Goal: Information Seeking & Learning: Learn about a topic

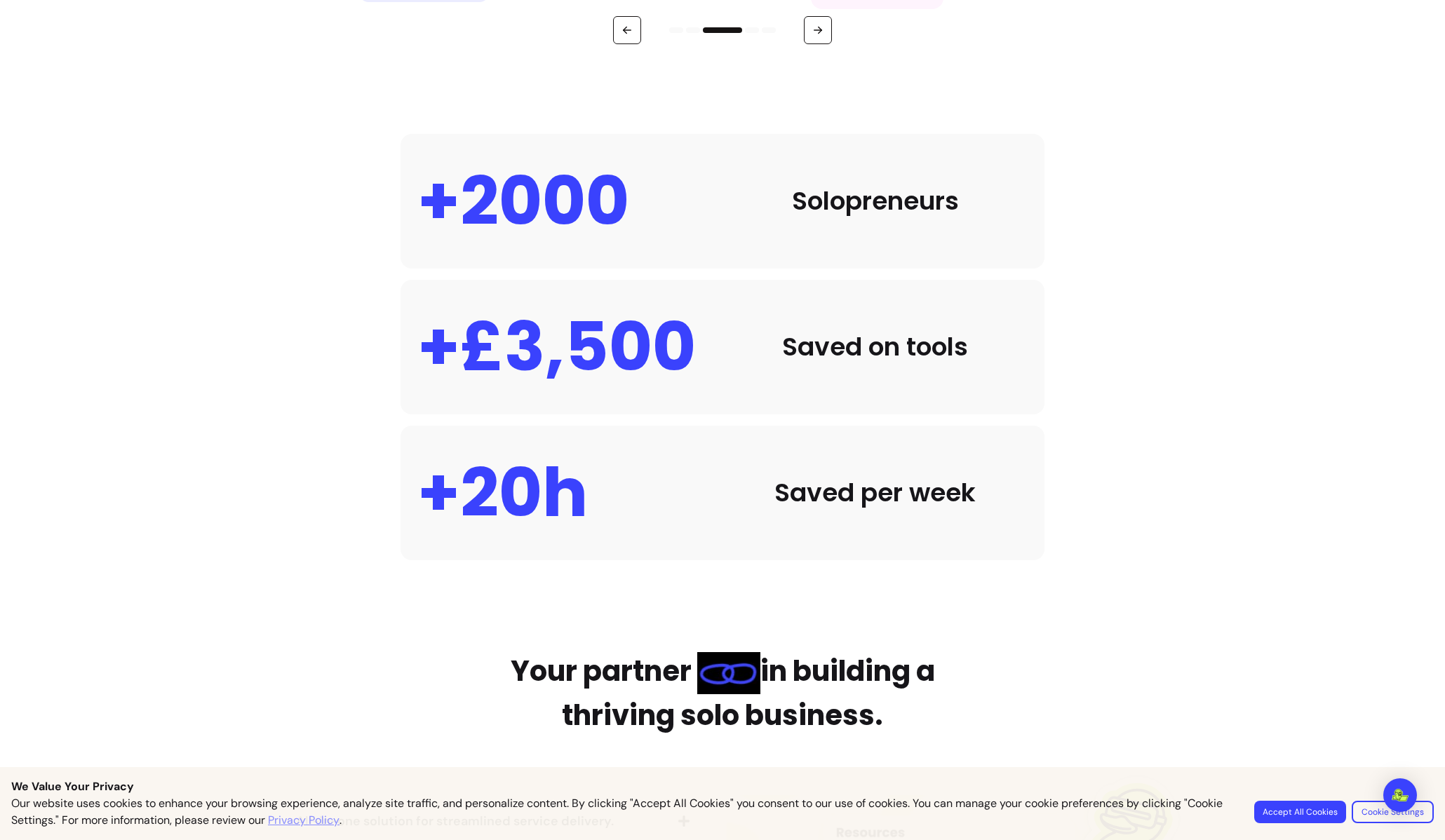
scroll to position [1310, 0]
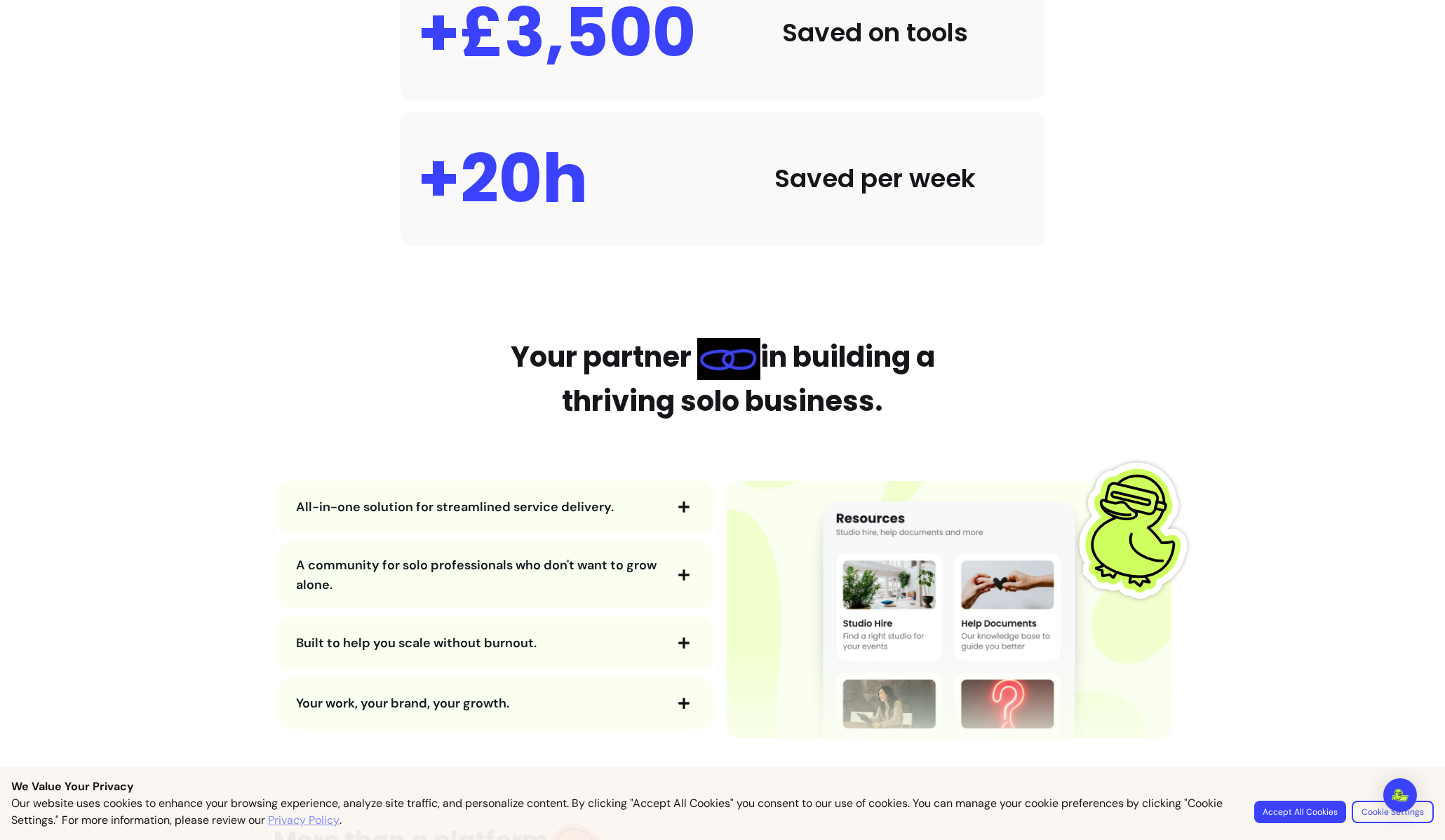
click at [665, 500] on button "All-in-one solution for streamlined service delivery." at bounding box center [496, 507] width 399 height 24
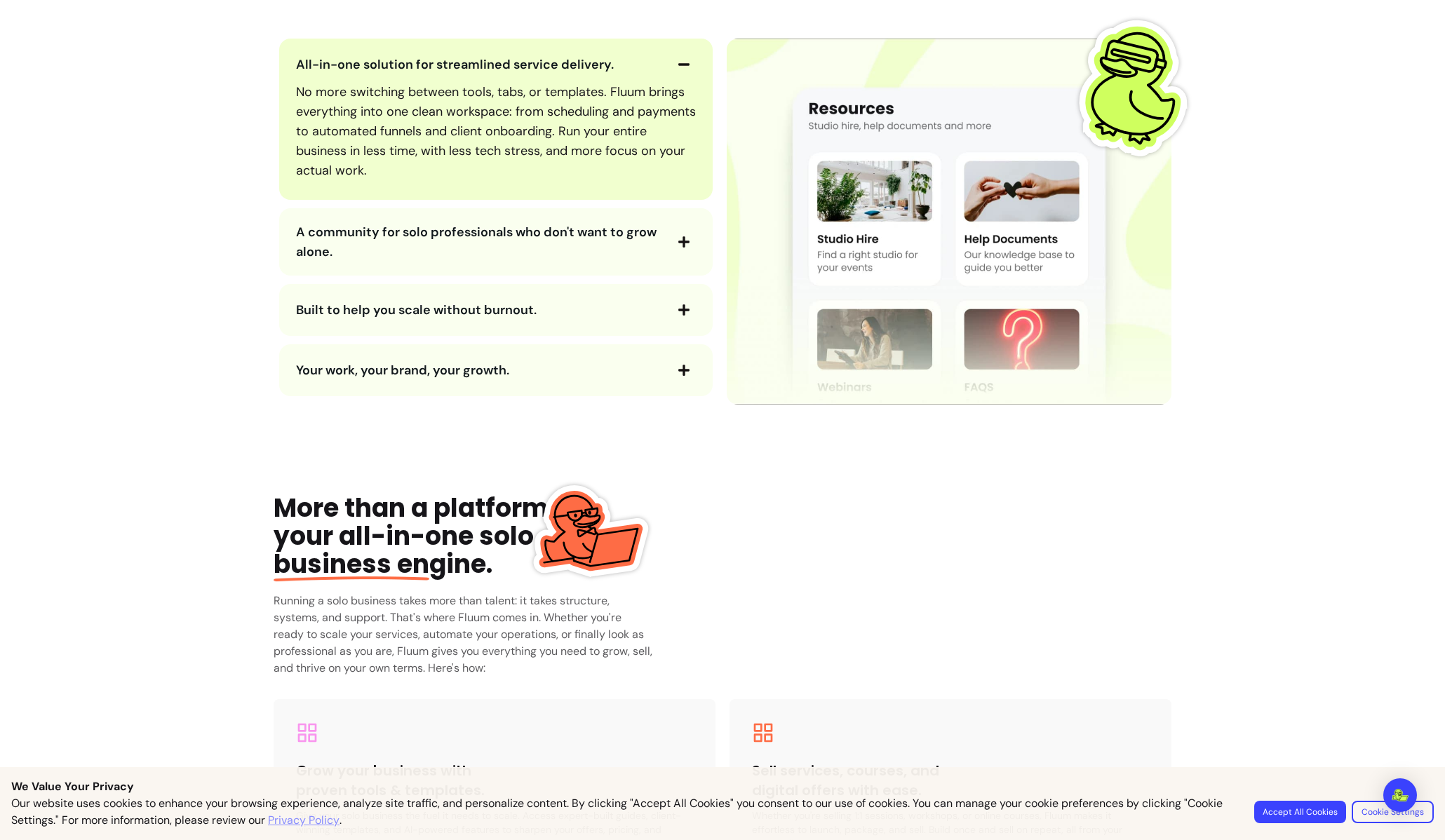
scroll to position [0, 0]
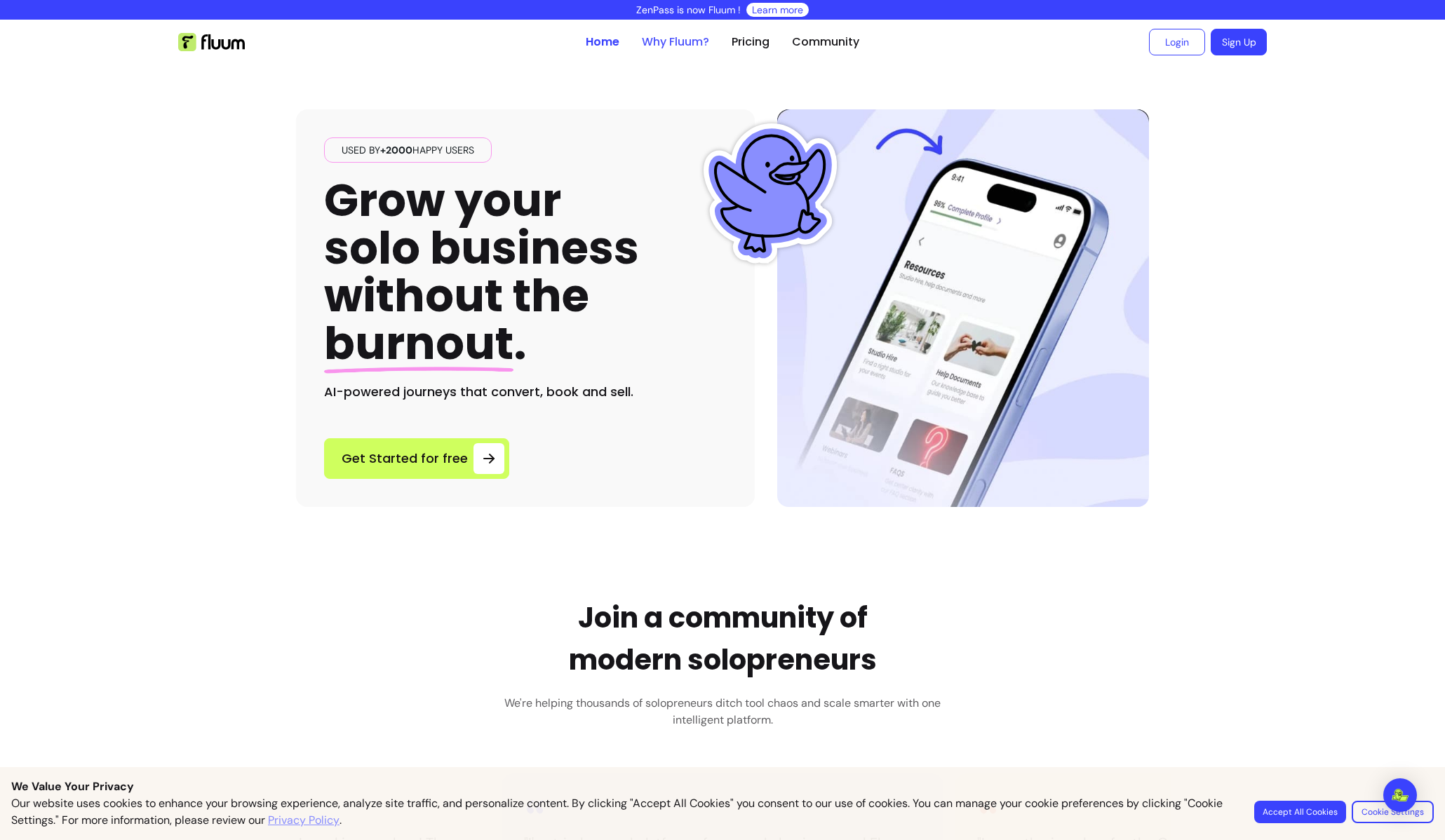
click at [687, 45] on link "Why Fluum?" at bounding box center [676, 42] width 67 height 17
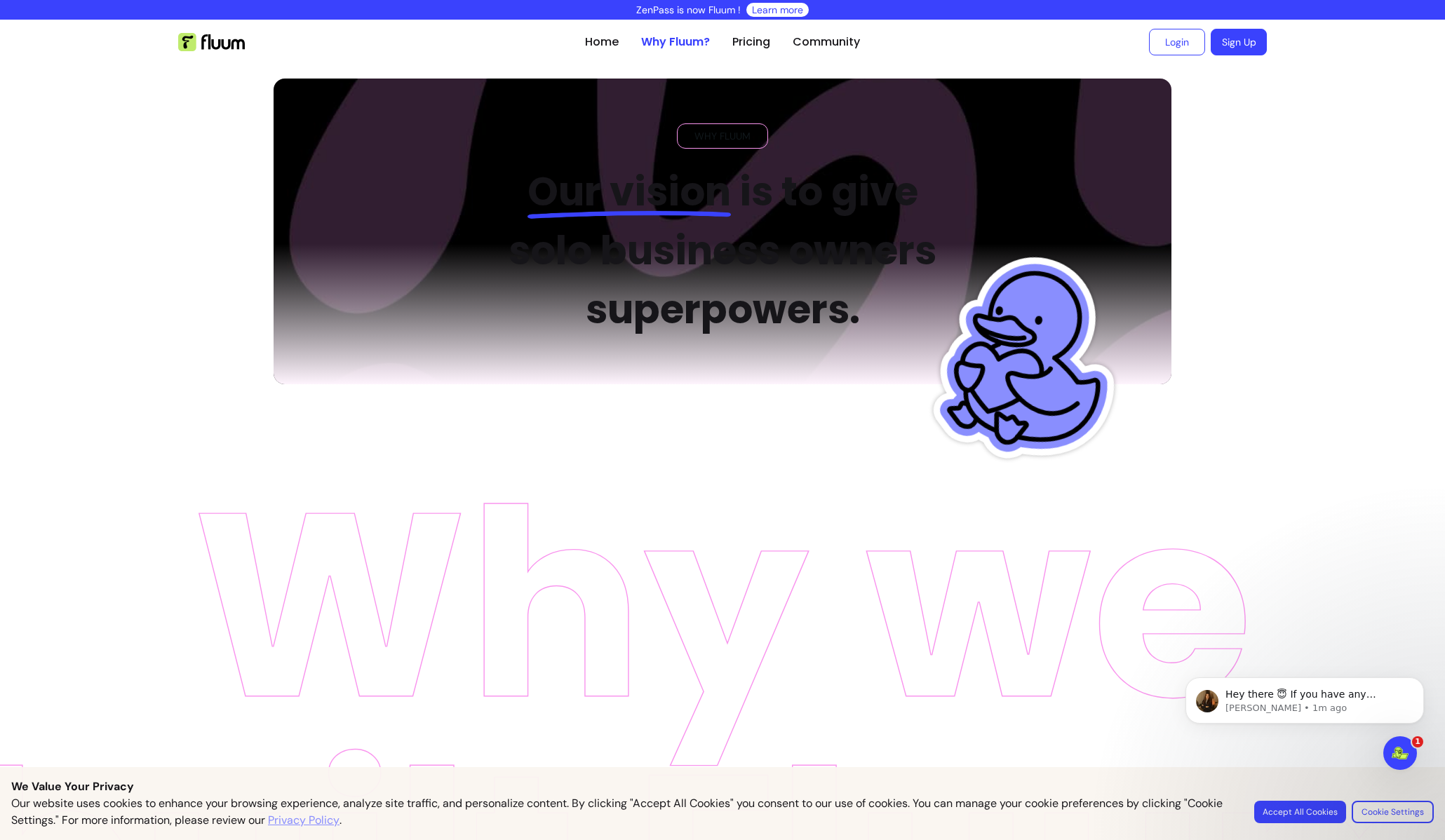
click at [201, 40] on img at bounding box center [211, 42] width 66 height 18
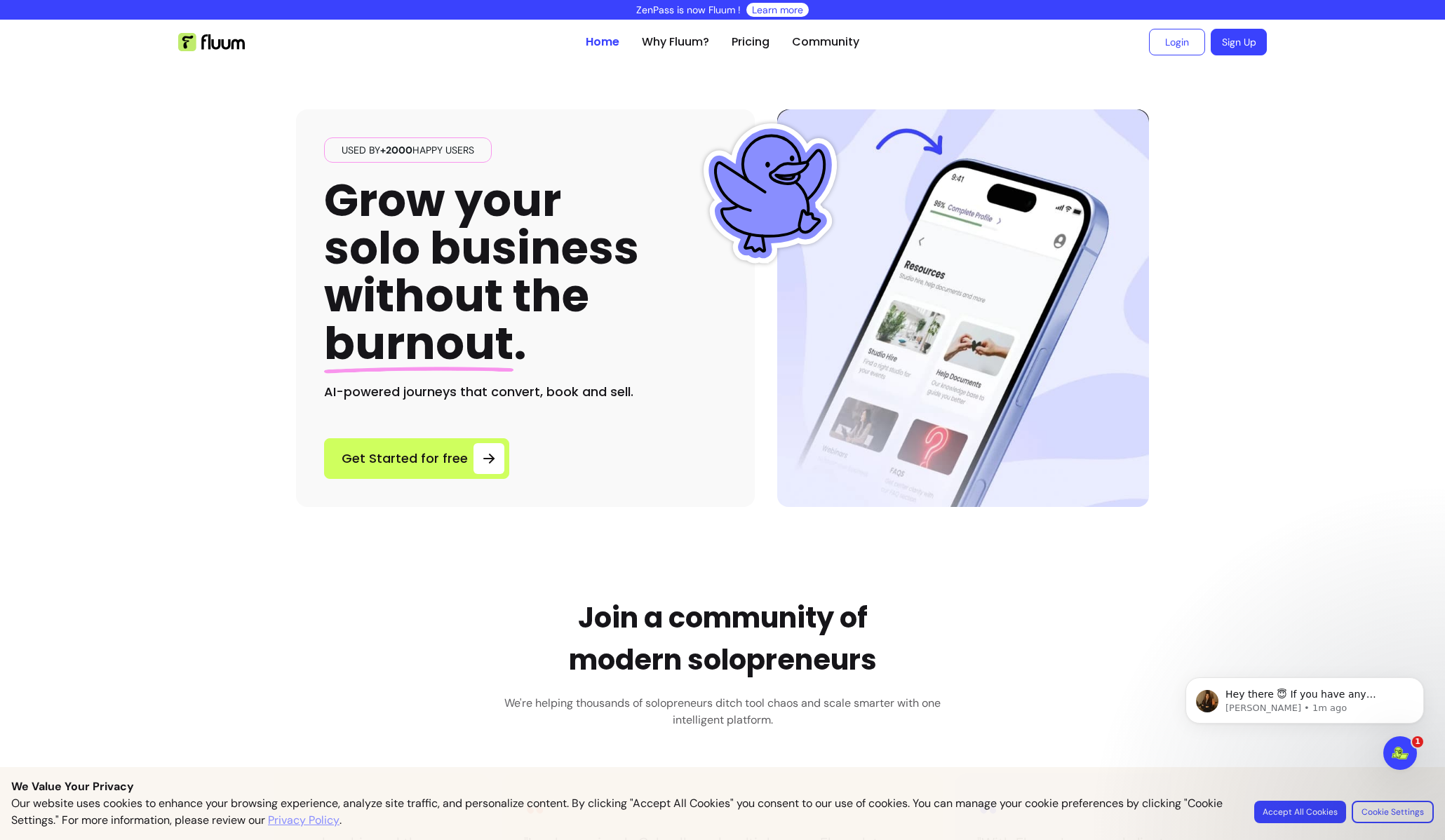
click at [656, 52] on ul "Home Why Fluum? Pricing Community" at bounding box center [722, 42] width 274 height 45
click at [656, 50] on link "Why Fluum?" at bounding box center [676, 42] width 67 height 17
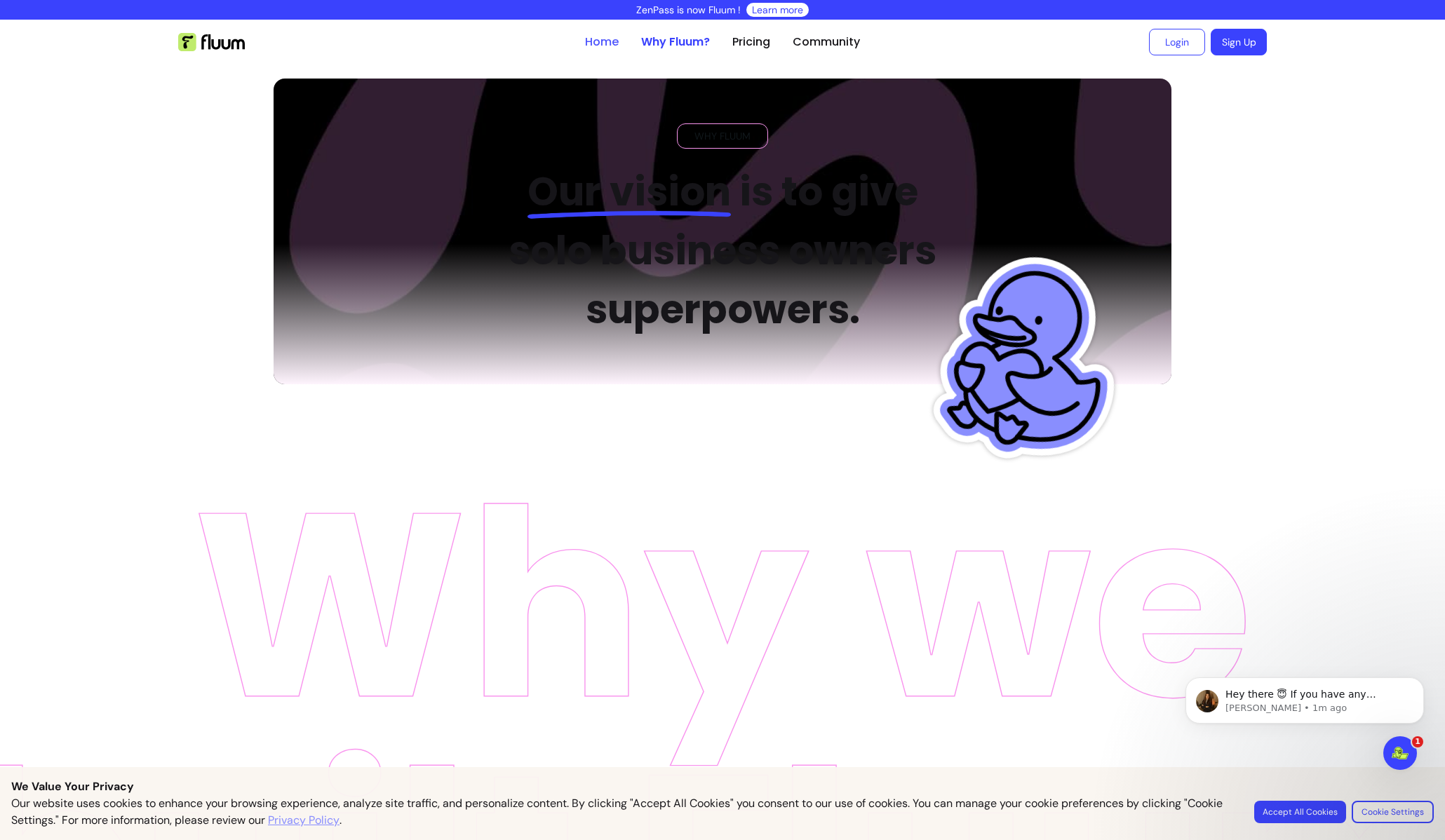
click at [601, 43] on link "Home" at bounding box center [602, 42] width 34 height 17
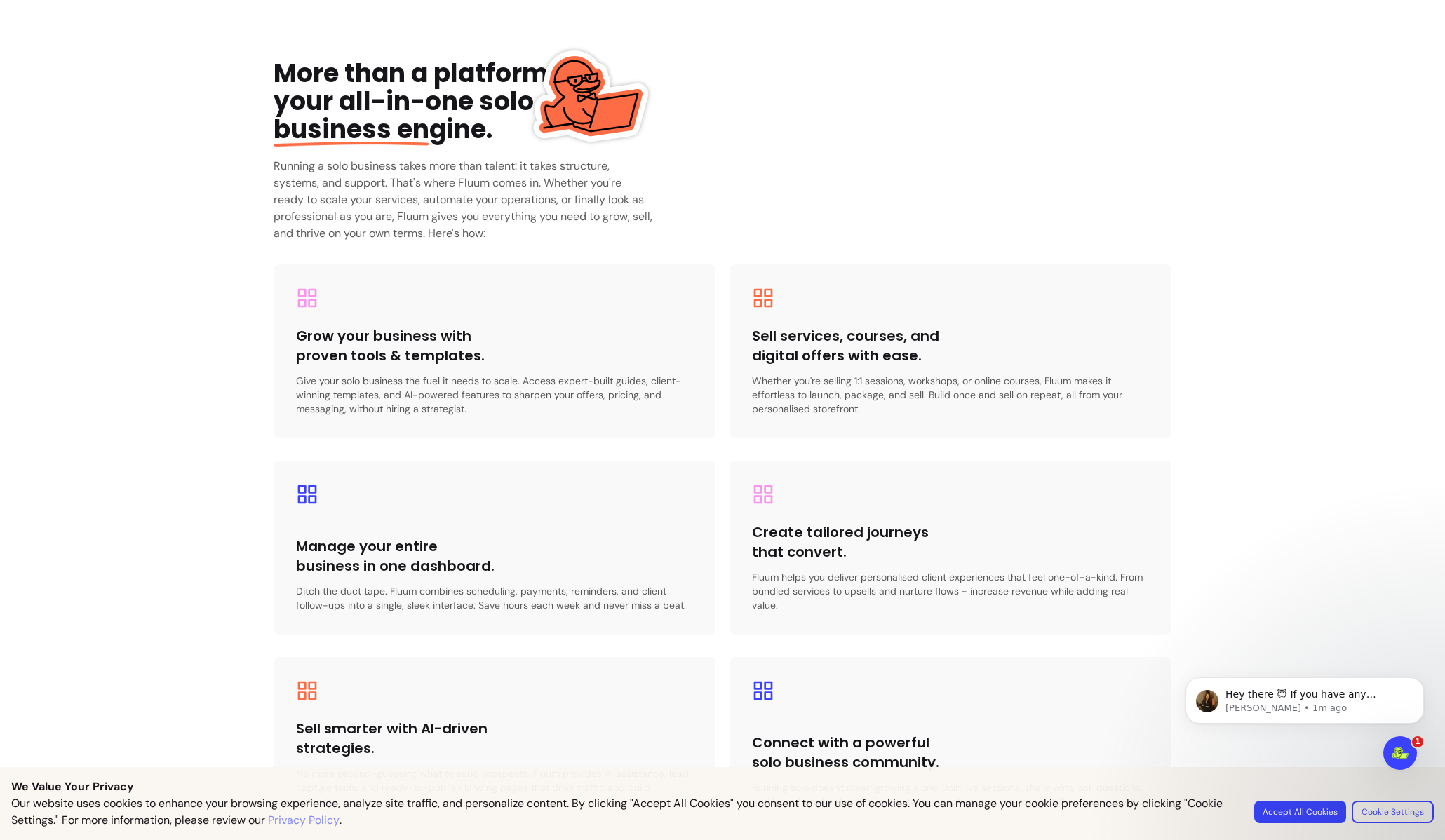
scroll to position [2086, 0]
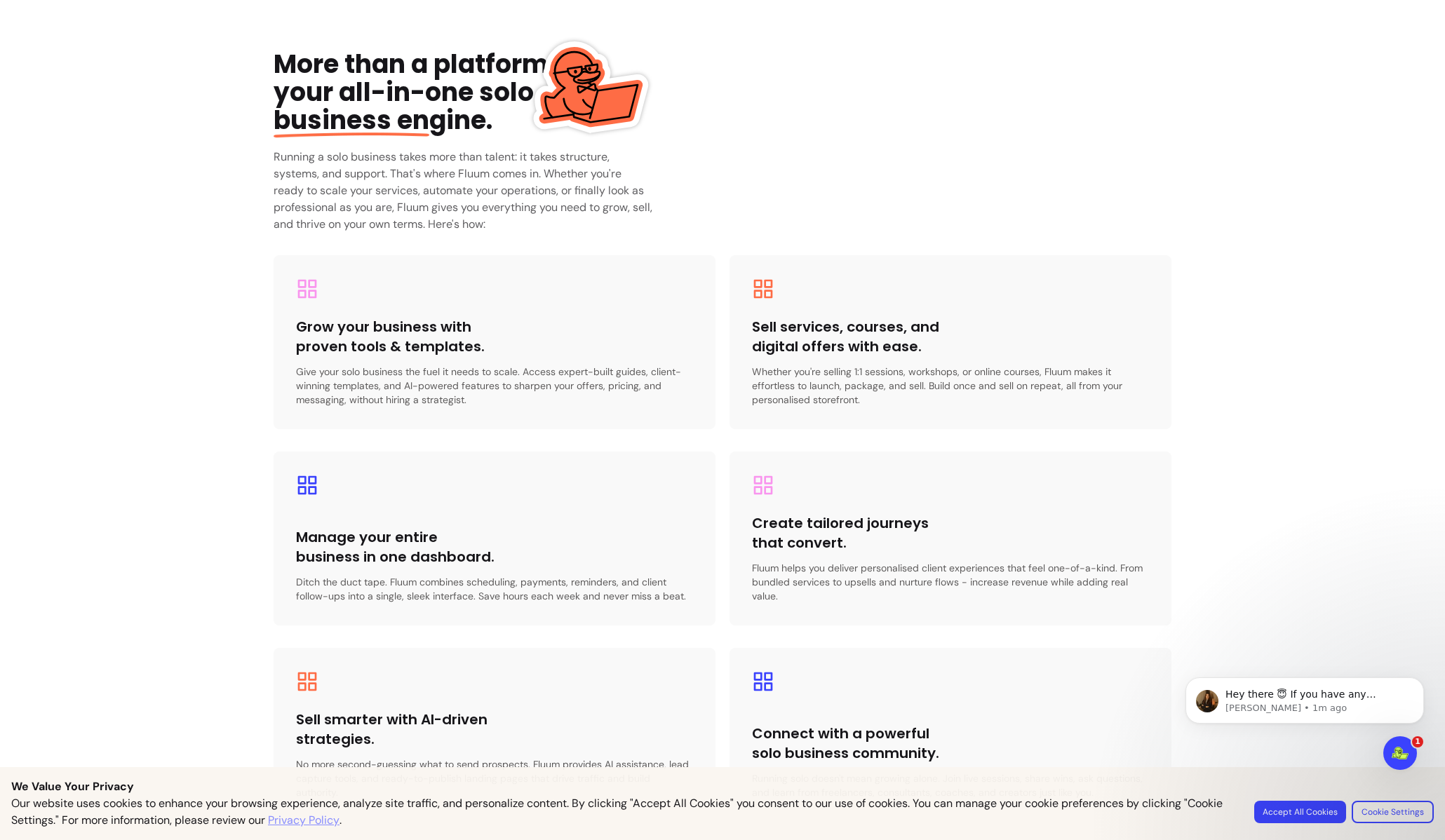
click at [364, 313] on div "Grow your business with proven tools & templates. Give your solo business the f…" at bounding box center [495, 343] width 442 height 174
click at [346, 337] on h3 "Grow your business with proven tools & templates." at bounding box center [395, 337] width 198 height 40
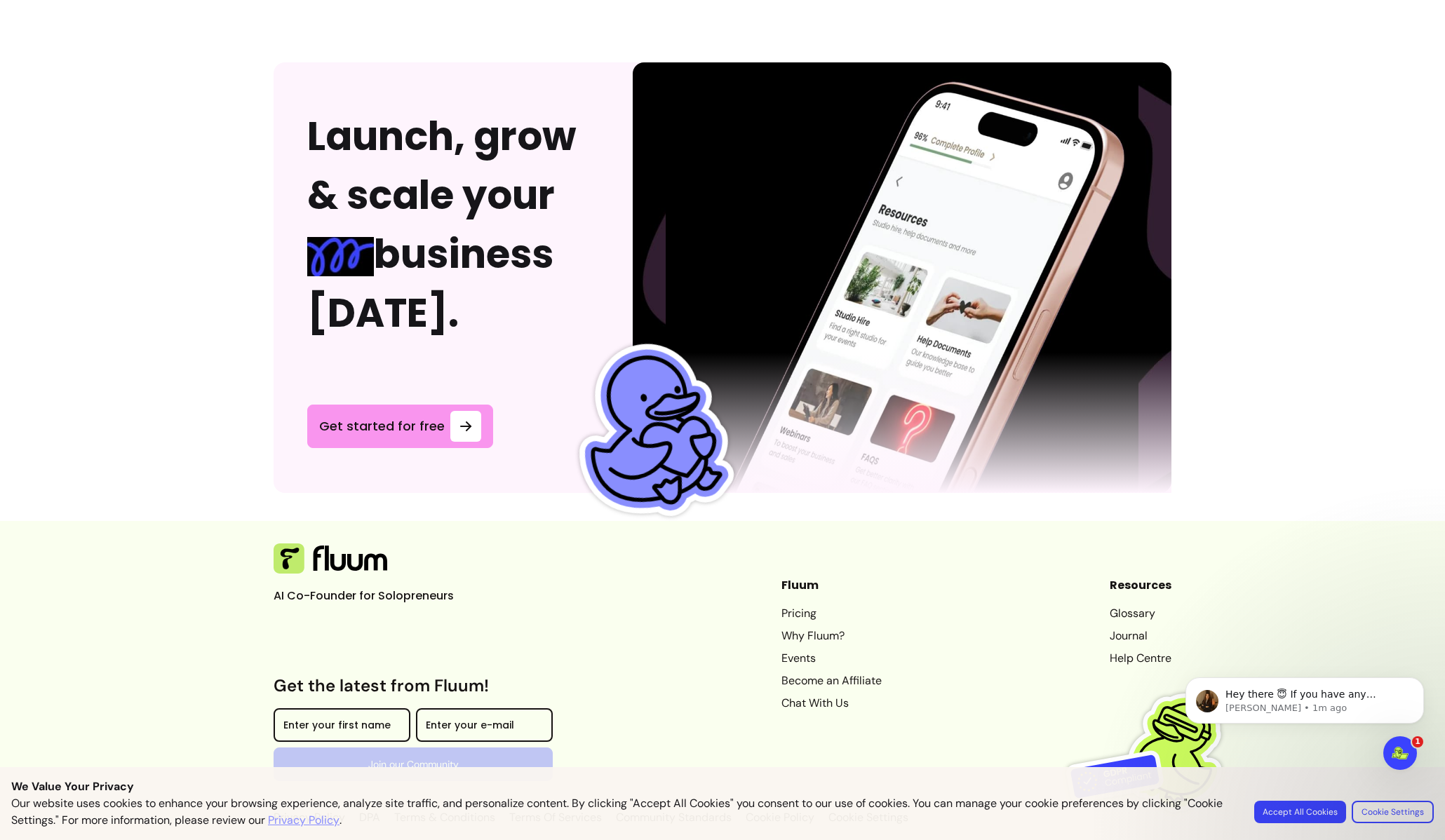
click at [781, 605] on link "Pricing" at bounding box center [831, 613] width 100 height 17
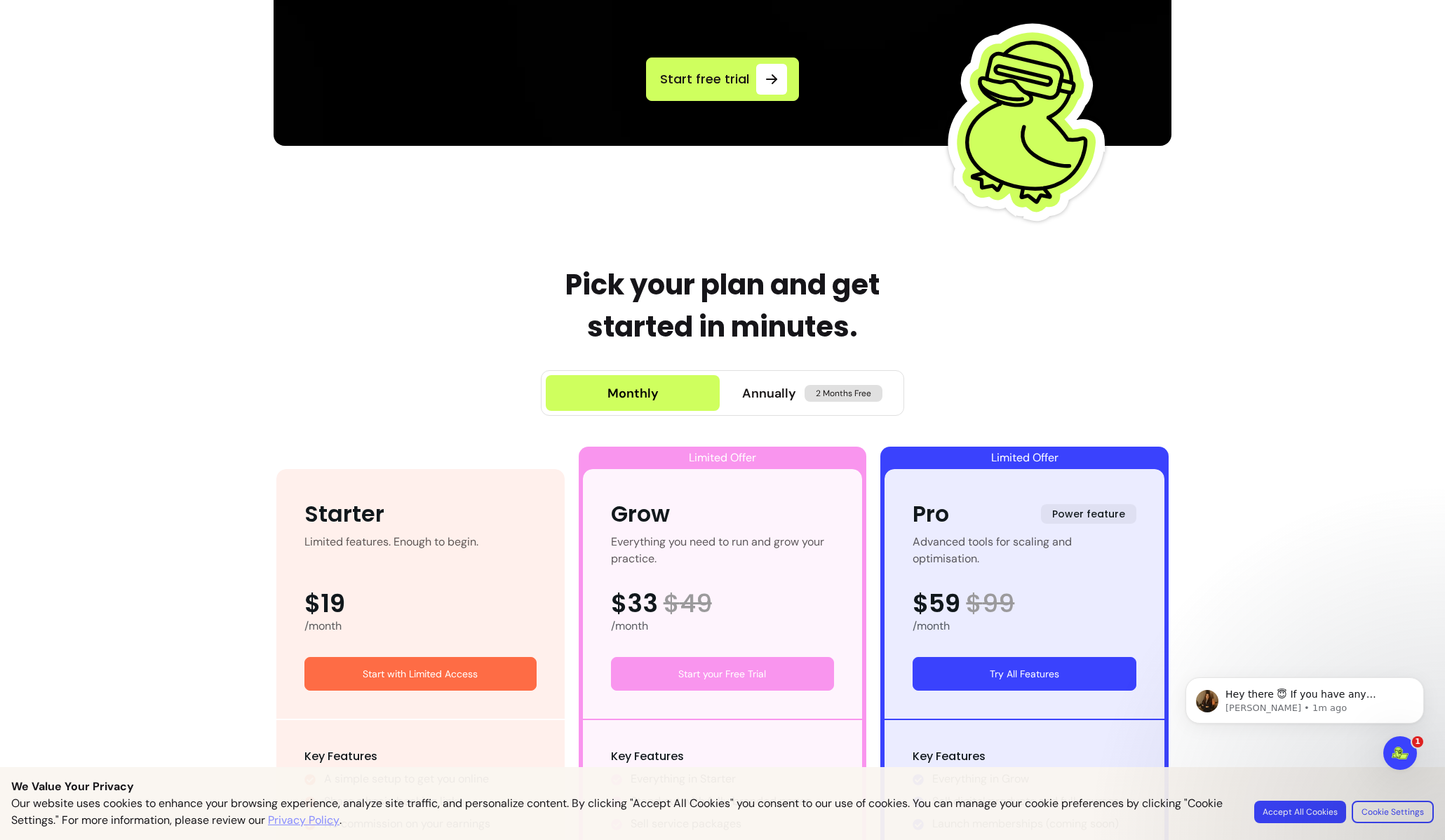
scroll to position [676, 0]
